Goal: Book appointment/travel/reservation

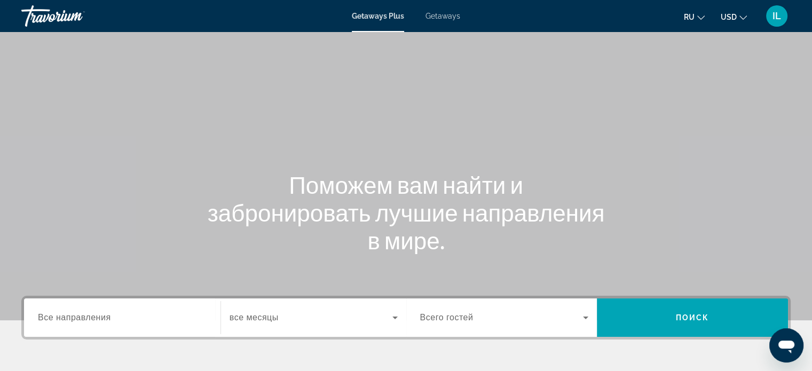
click at [105, 320] on span "Все направления" at bounding box center [74, 317] width 73 height 9
click at [105, 320] on input "Destination Все направления" at bounding box center [122, 318] width 169 height 13
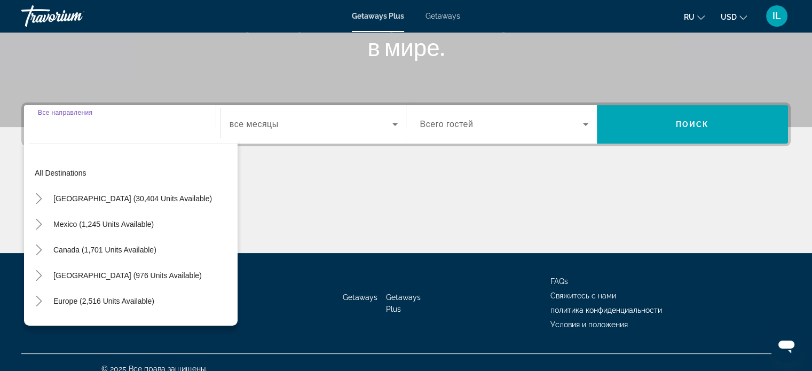
scroll to position [206, 0]
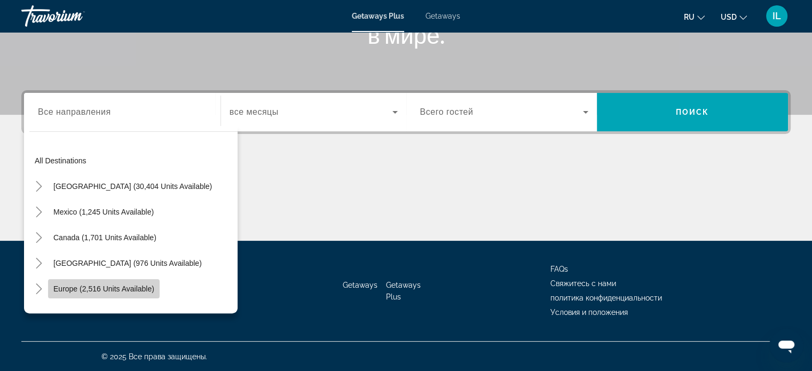
click at [75, 289] on span "Europe (2,516 units available)" at bounding box center [103, 289] width 101 height 9
type input "**********"
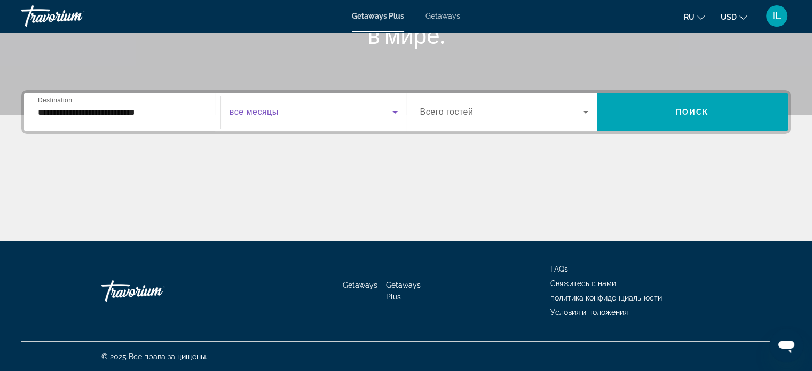
click at [392, 112] on icon "Search widget" at bounding box center [395, 112] width 13 height 13
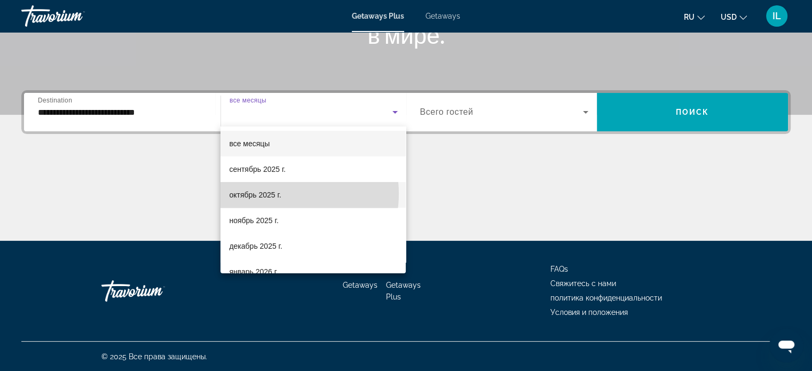
click at [280, 194] on span "октябрь 2025 г." at bounding box center [255, 194] width 52 height 13
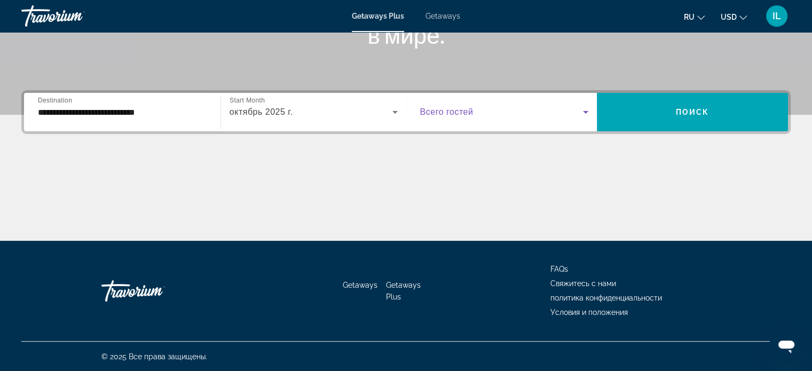
click at [585, 112] on icon "Search widget" at bounding box center [585, 112] width 5 height 3
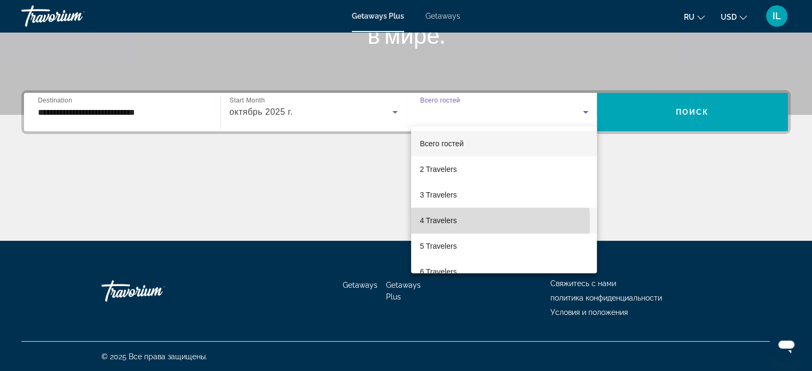
click at [454, 223] on span "4 Travelers" at bounding box center [438, 220] width 37 height 13
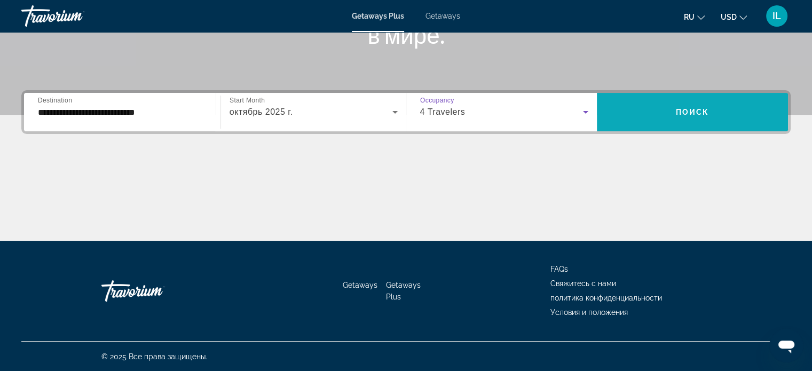
click at [694, 113] on span "Поиск" at bounding box center [693, 112] width 34 height 9
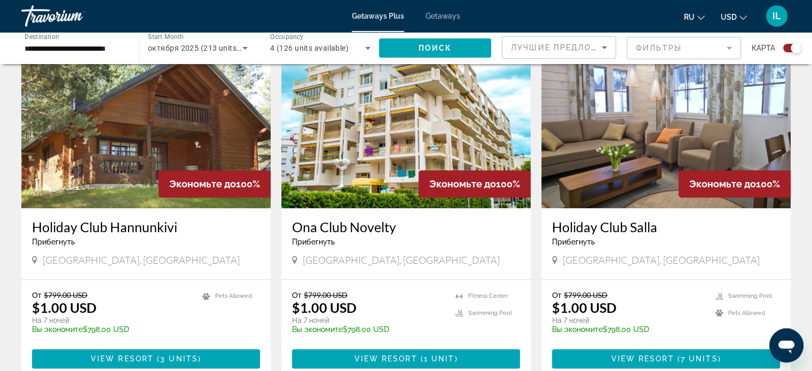
scroll to position [1159, 0]
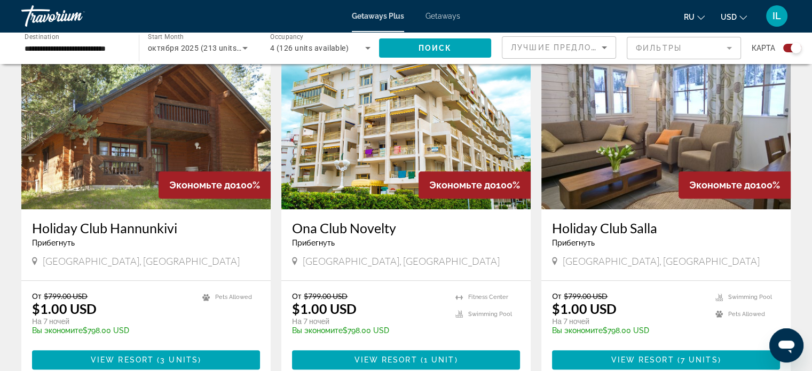
click at [384, 121] on img "Main content" at bounding box center [405, 123] width 249 height 171
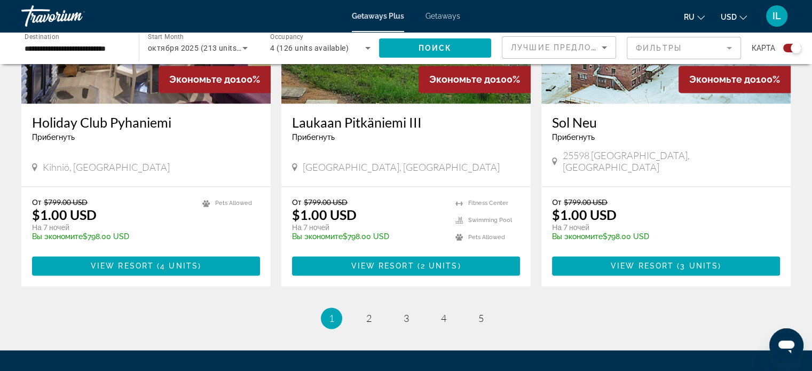
scroll to position [1695, 0]
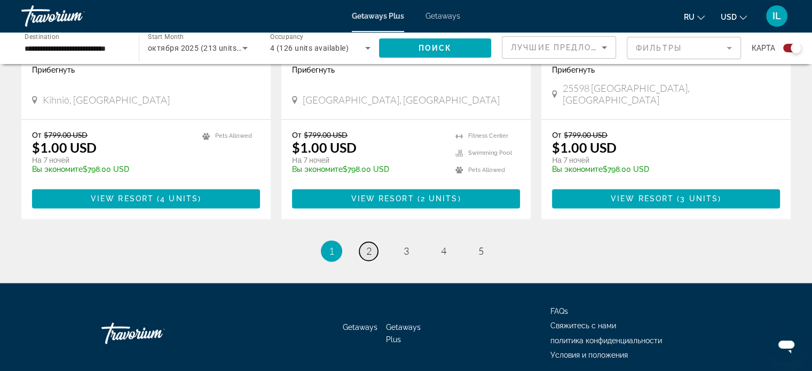
click at [370, 245] on span "2" at bounding box center [368, 251] width 5 height 12
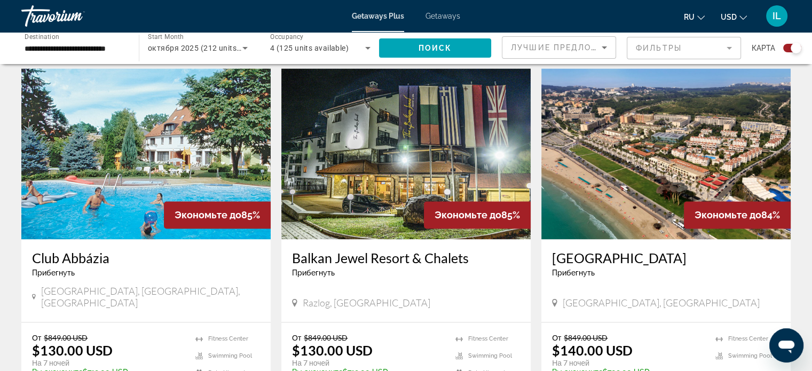
scroll to position [1478, 0]
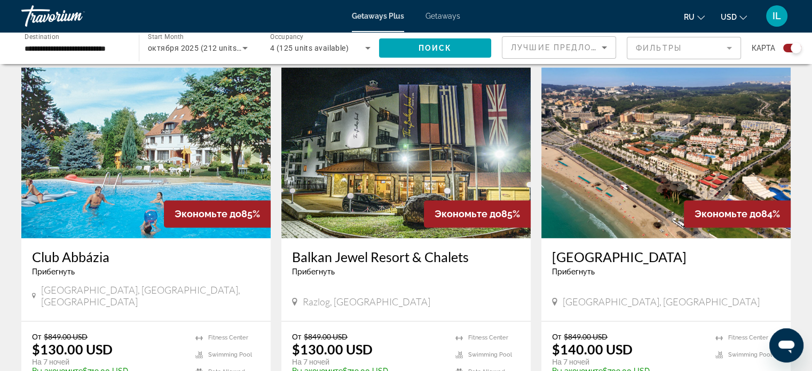
click at [600, 164] on img "Main content" at bounding box center [665, 152] width 249 height 171
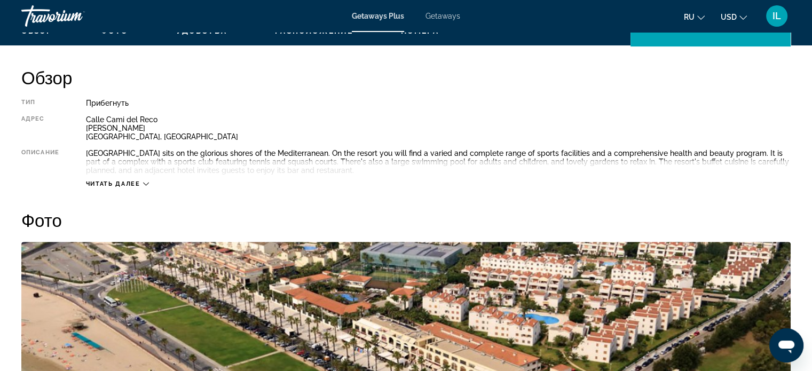
scroll to position [340, 0]
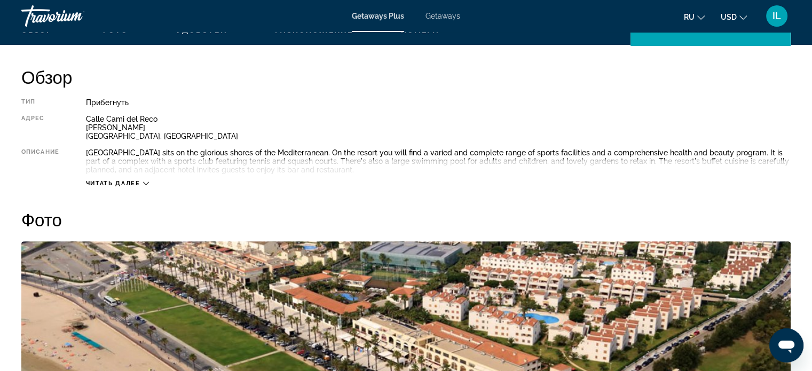
click at [144, 183] on icon "Main content" at bounding box center [146, 183] width 6 height 6
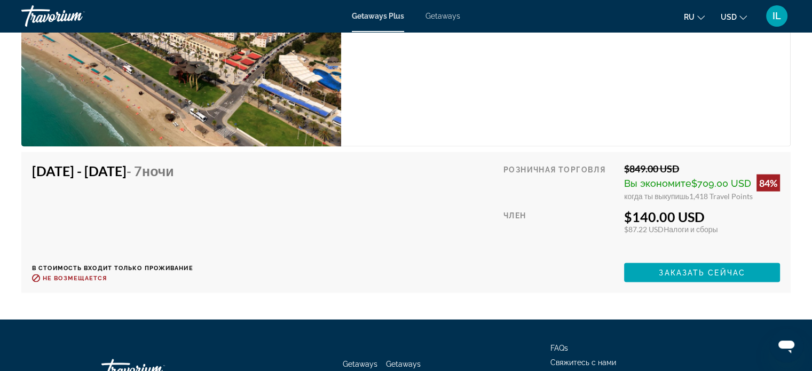
scroll to position [1906, 0]
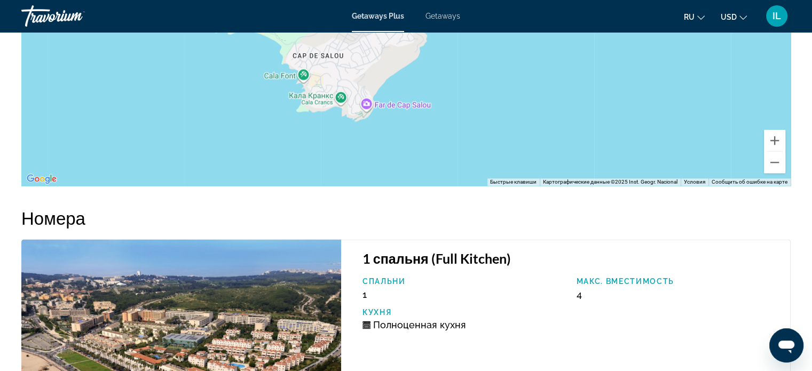
click at [127, 160] on div "Чтобы активировать перетаскивание с помощью клавиатуры, нажмите Alt + Ввод. Пос…" at bounding box center [405, 25] width 769 height 320
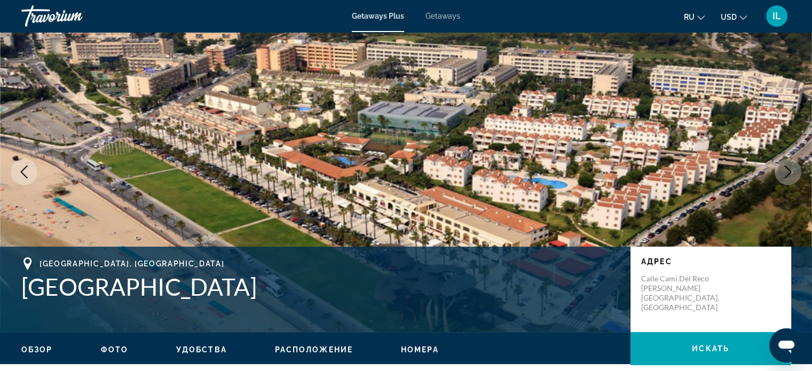
scroll to position [0, 0]
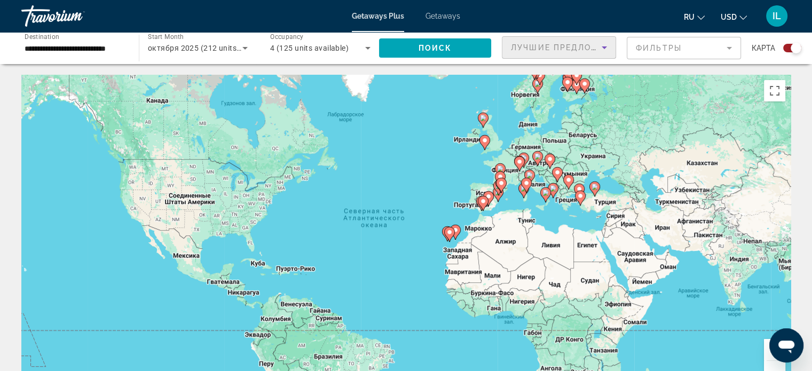
click at [601, 47] on icon "Sort by" at bounding box center [604, 47] width 13 height 13
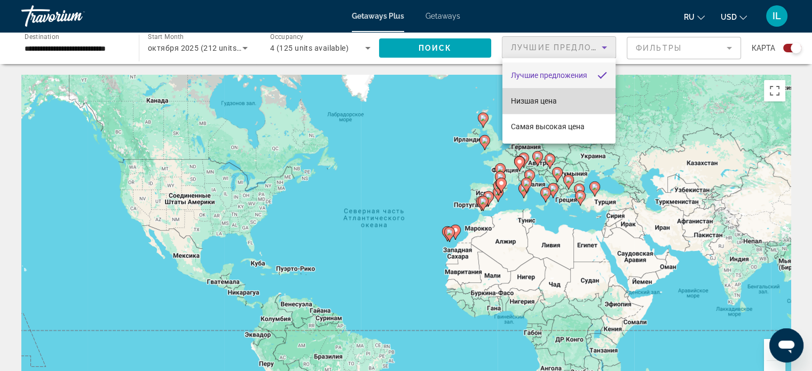
click at [554, 100] on span "Низшая цена" at bounding box center [534, 101] width 46 height 9
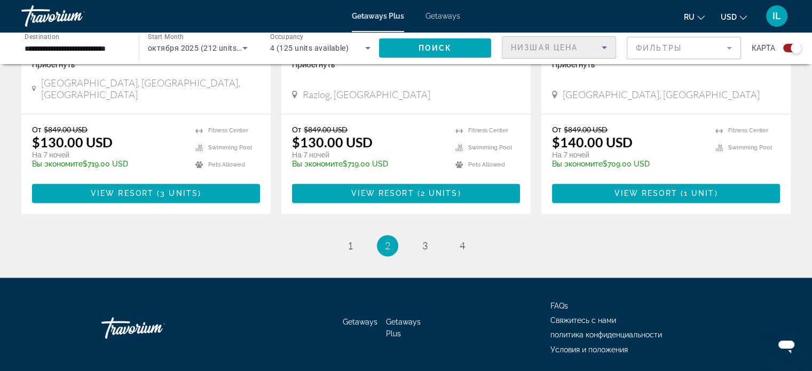
scroll to position [1686, 0]
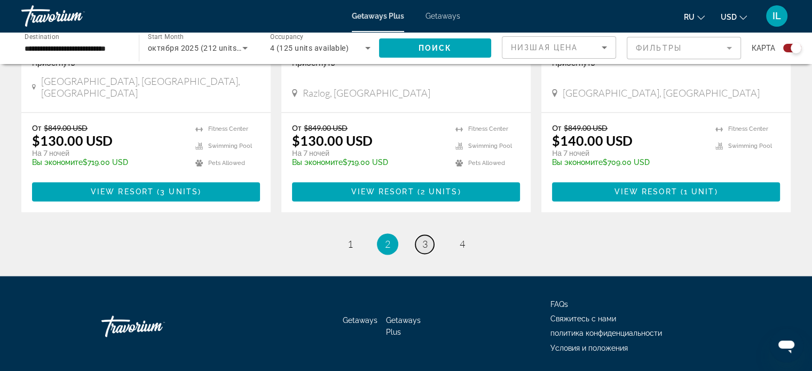
click at [425, 238] on span "3" at bounding box center [424, 244] width 5 height 12
